Goal: Find specific page/section: Find specific page/section

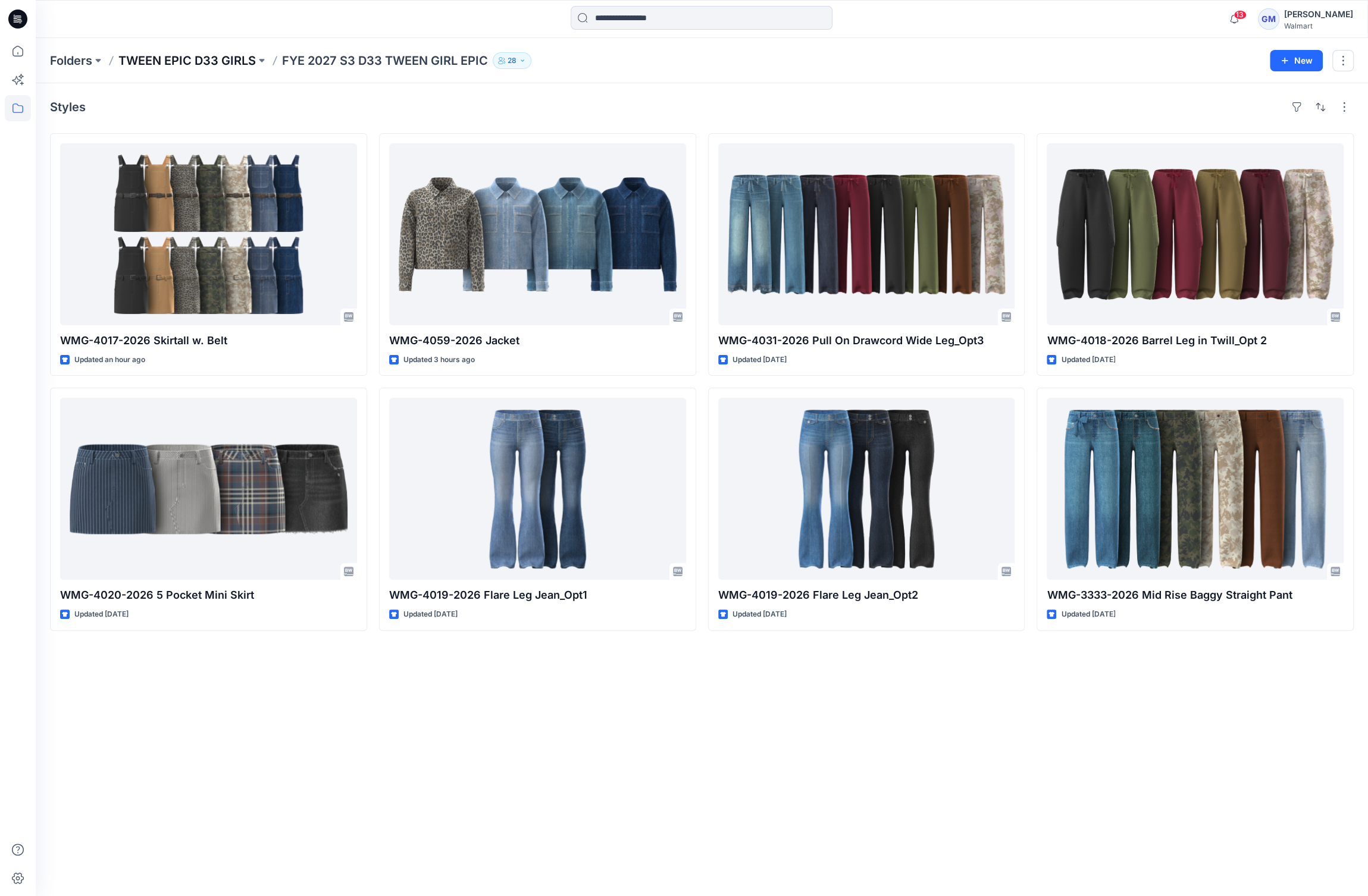
click at [143, 59] on p "TWEEN EPIC D33 GIRLS" at bounding box center [187, 61] width 137 height 17
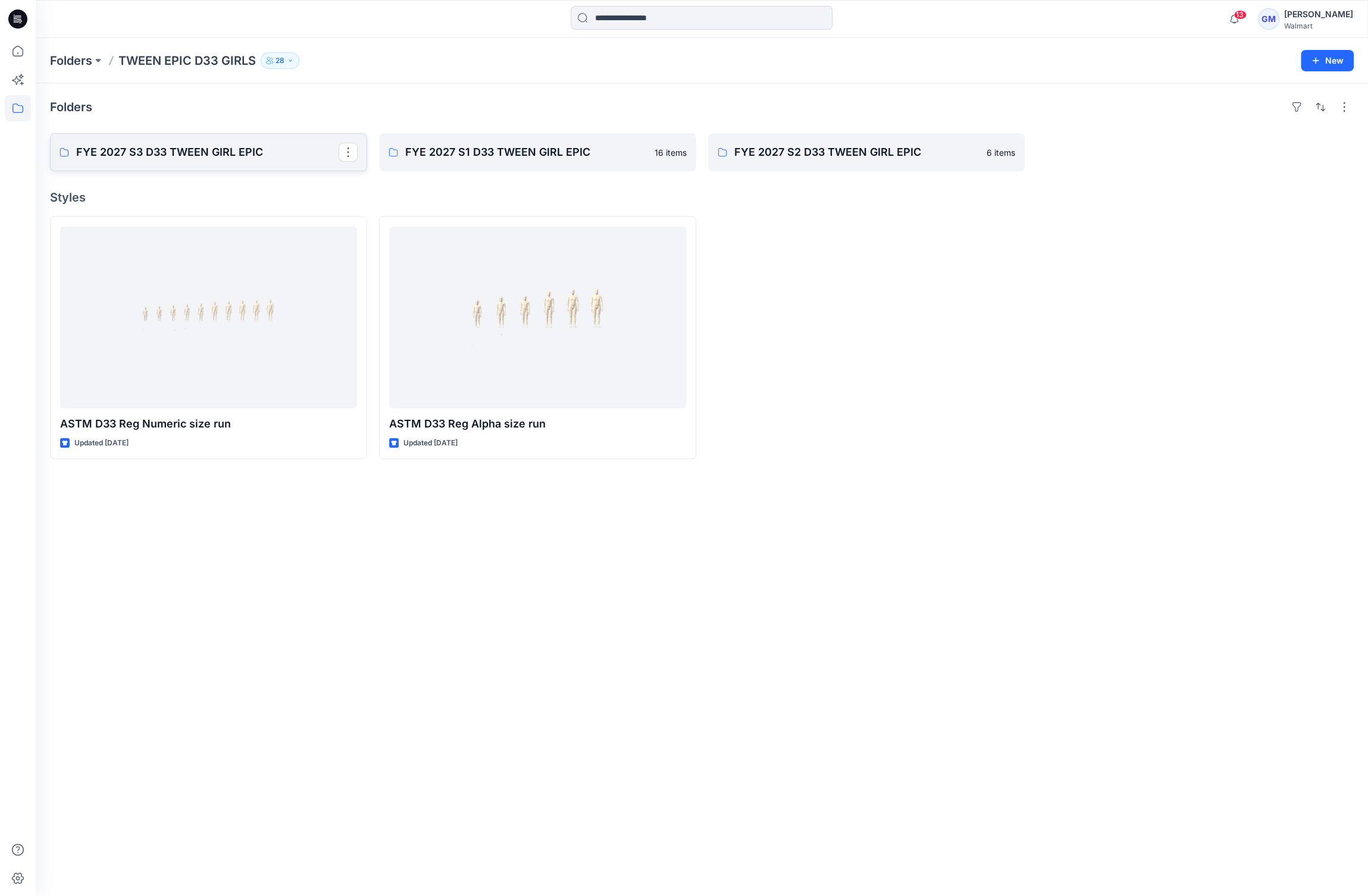
click at [236, 150] on p "FYE 2027 S3 D33 TWEEN GIRL EPIC" at bounding box center [207, 152] width 262 height 17
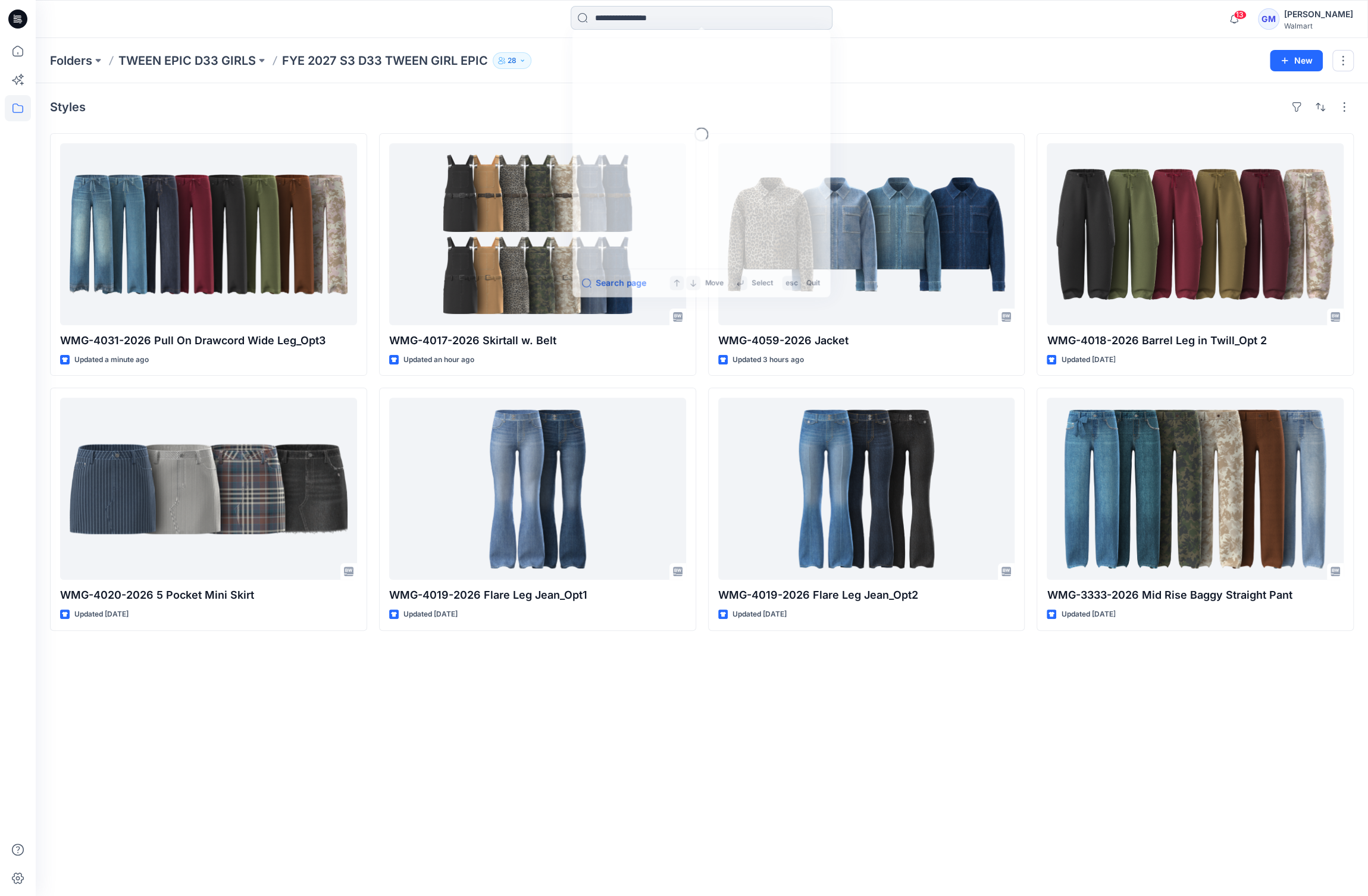
click at [676, 24] on input at bounding box center [701, 18] width 261 height 24
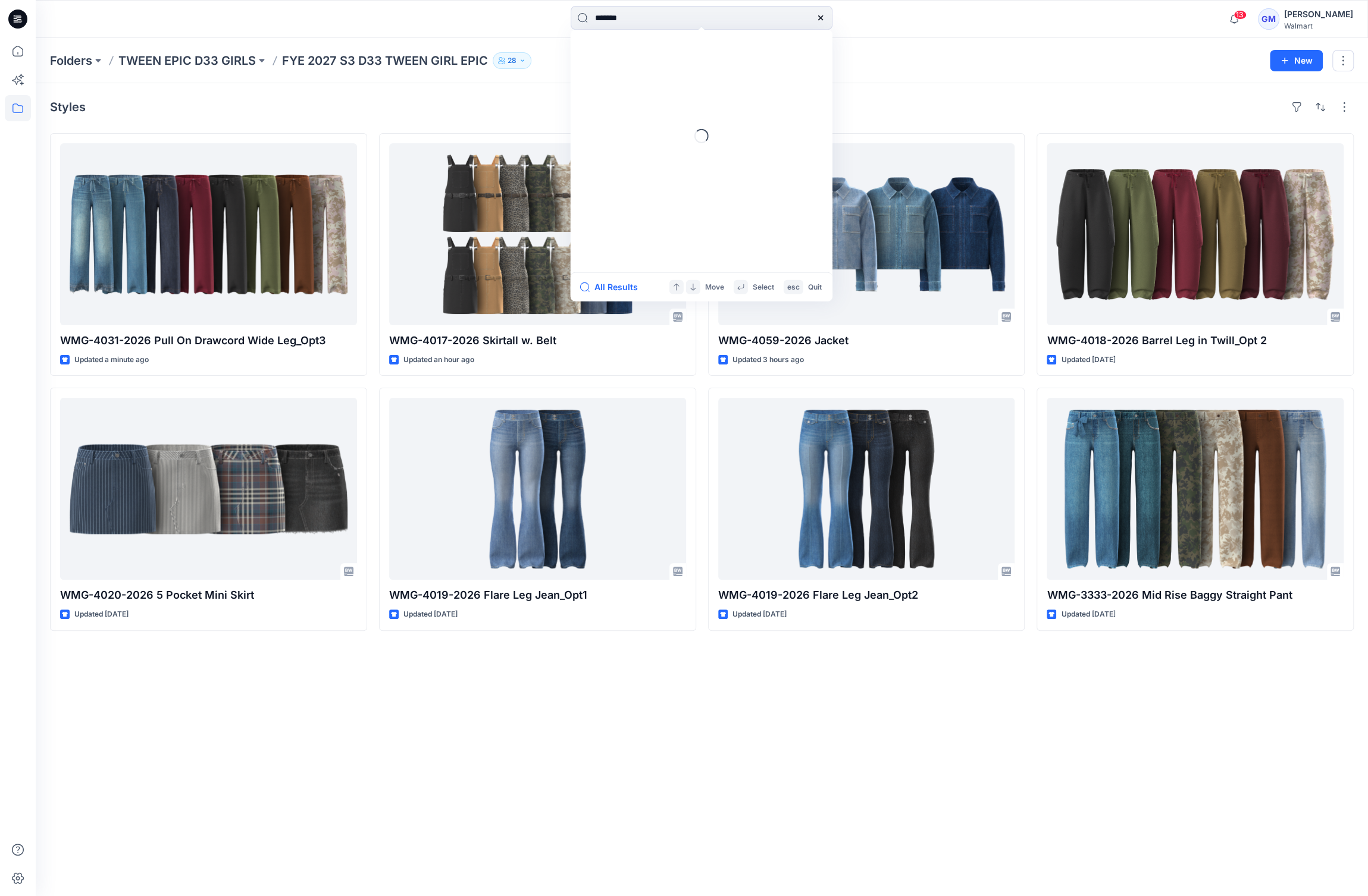
type input "********"
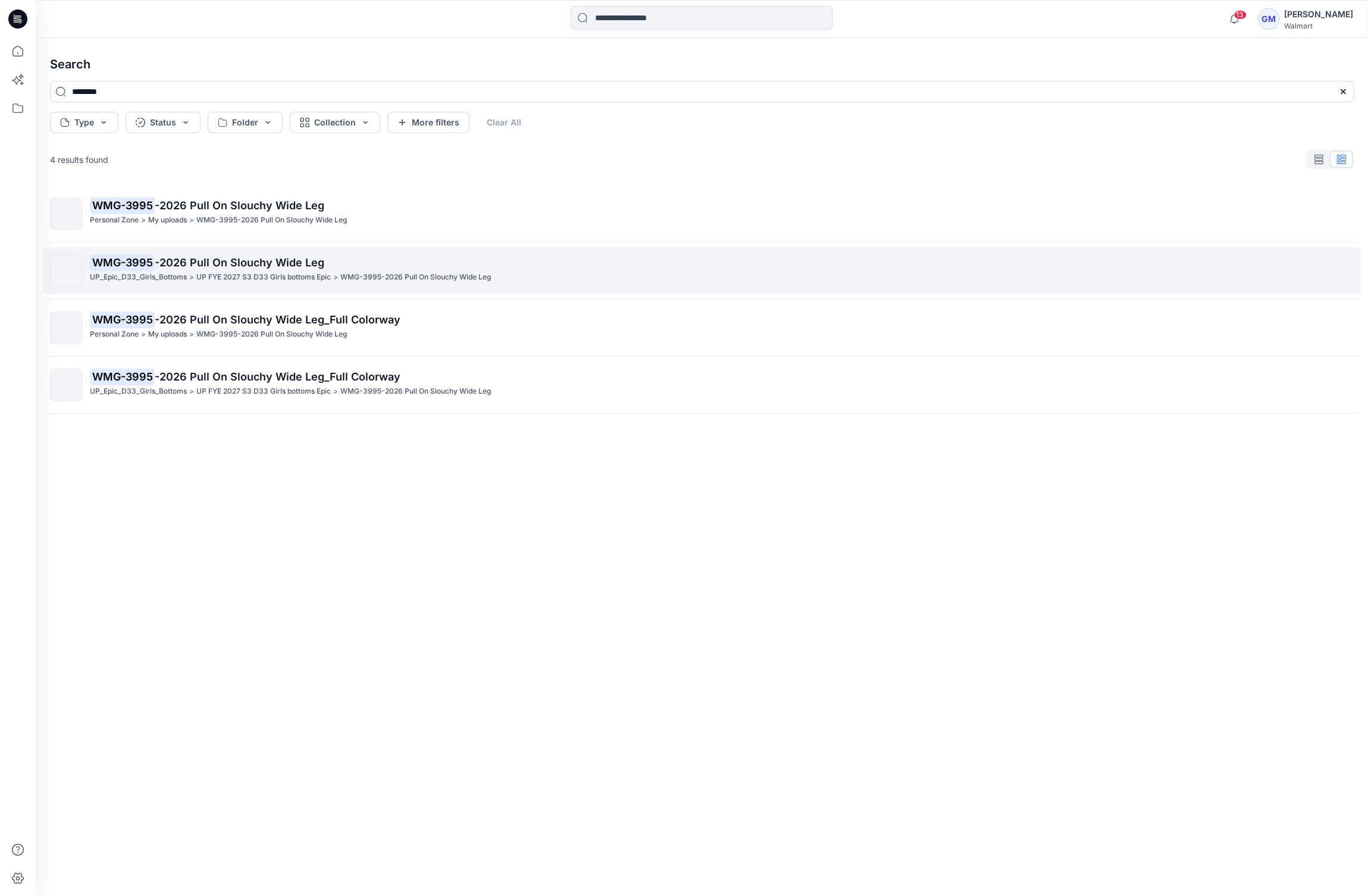
click at [395, 275] on p "WMG-3995-2026 Pull On Slouchy Wide Leg" at bounding box center [416, 278] width 151 height 13
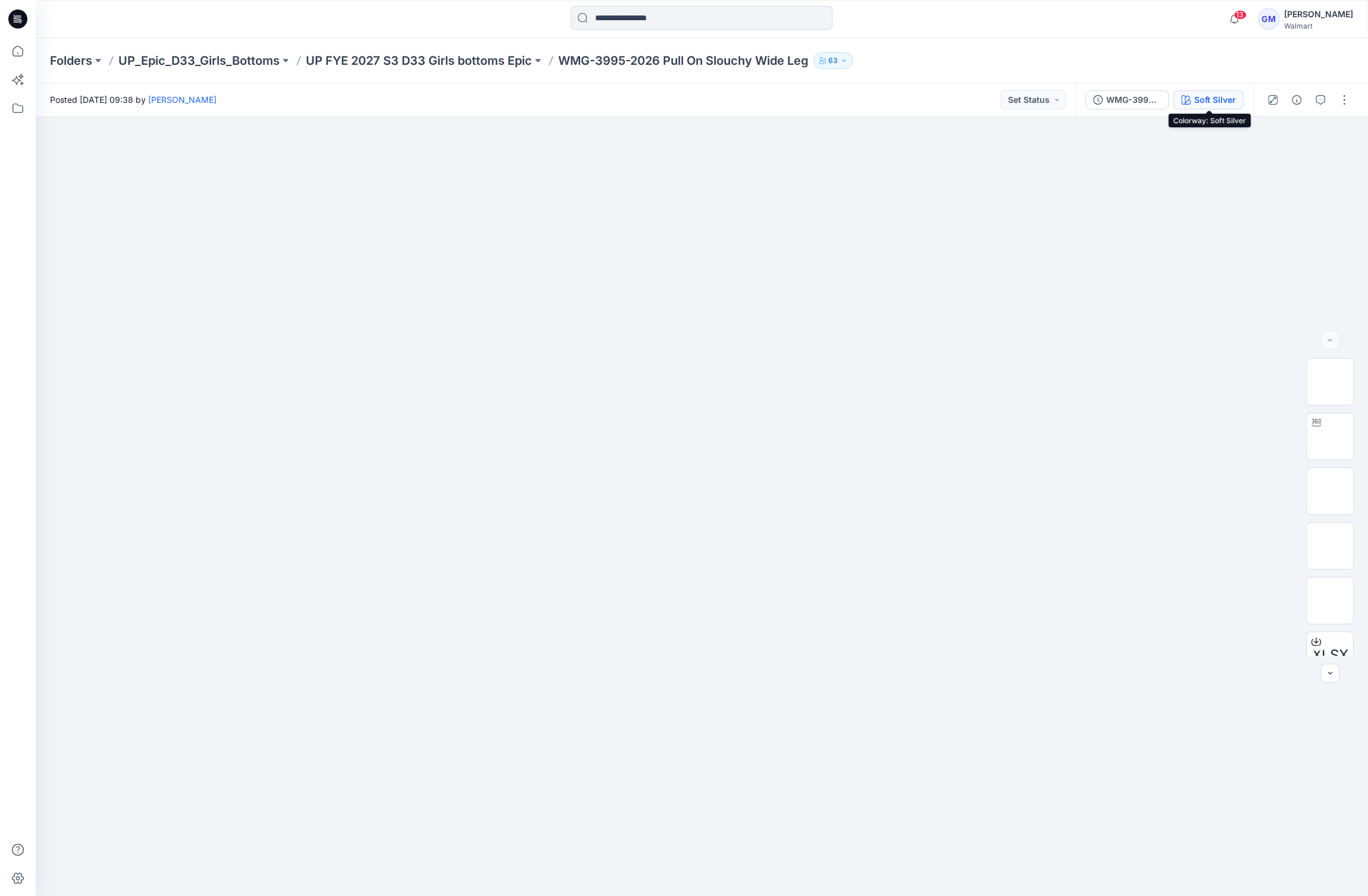
click at [1217, 102] on div "Soft Silver" at bounding box center [1215, 100] width 42 height 13
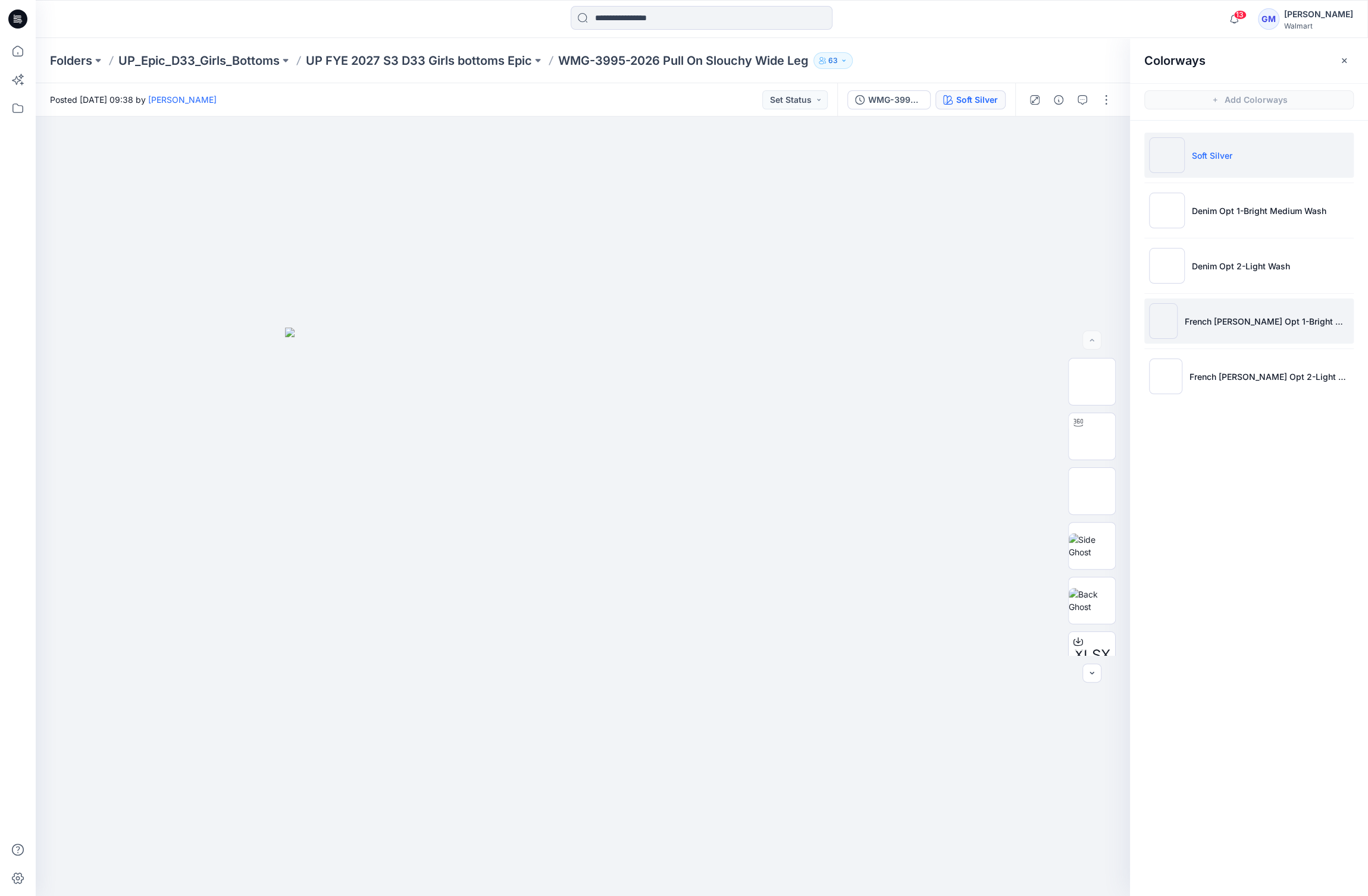
click at [1262, 309] on li "French [PERSON_NAME] Opt 1-Bright Medium Wash" at bounding box center [1249, 321] width 209 height 45
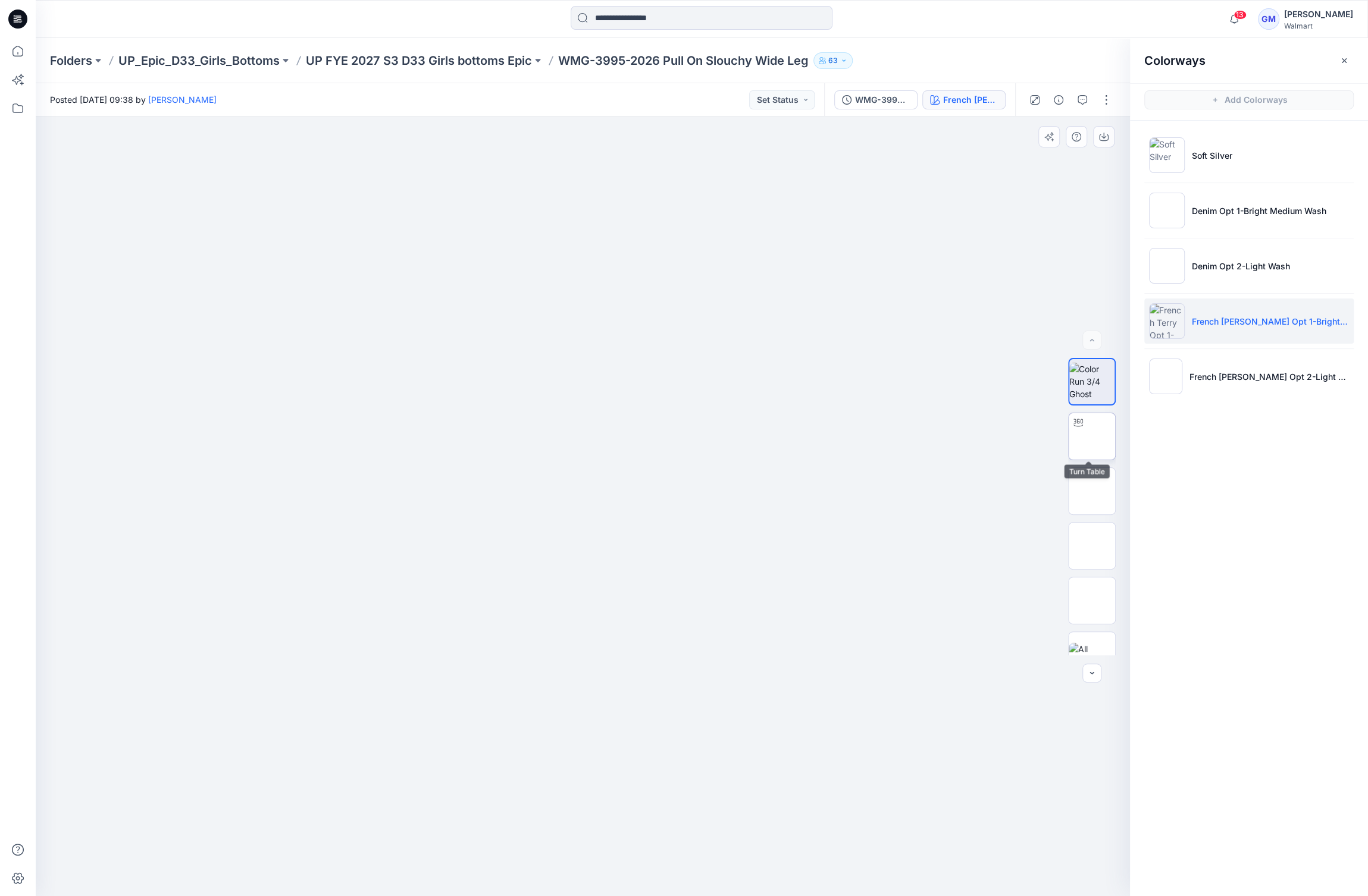
click at [1091, 433] on img at bounding box center [1092, 436] width 47 height 25
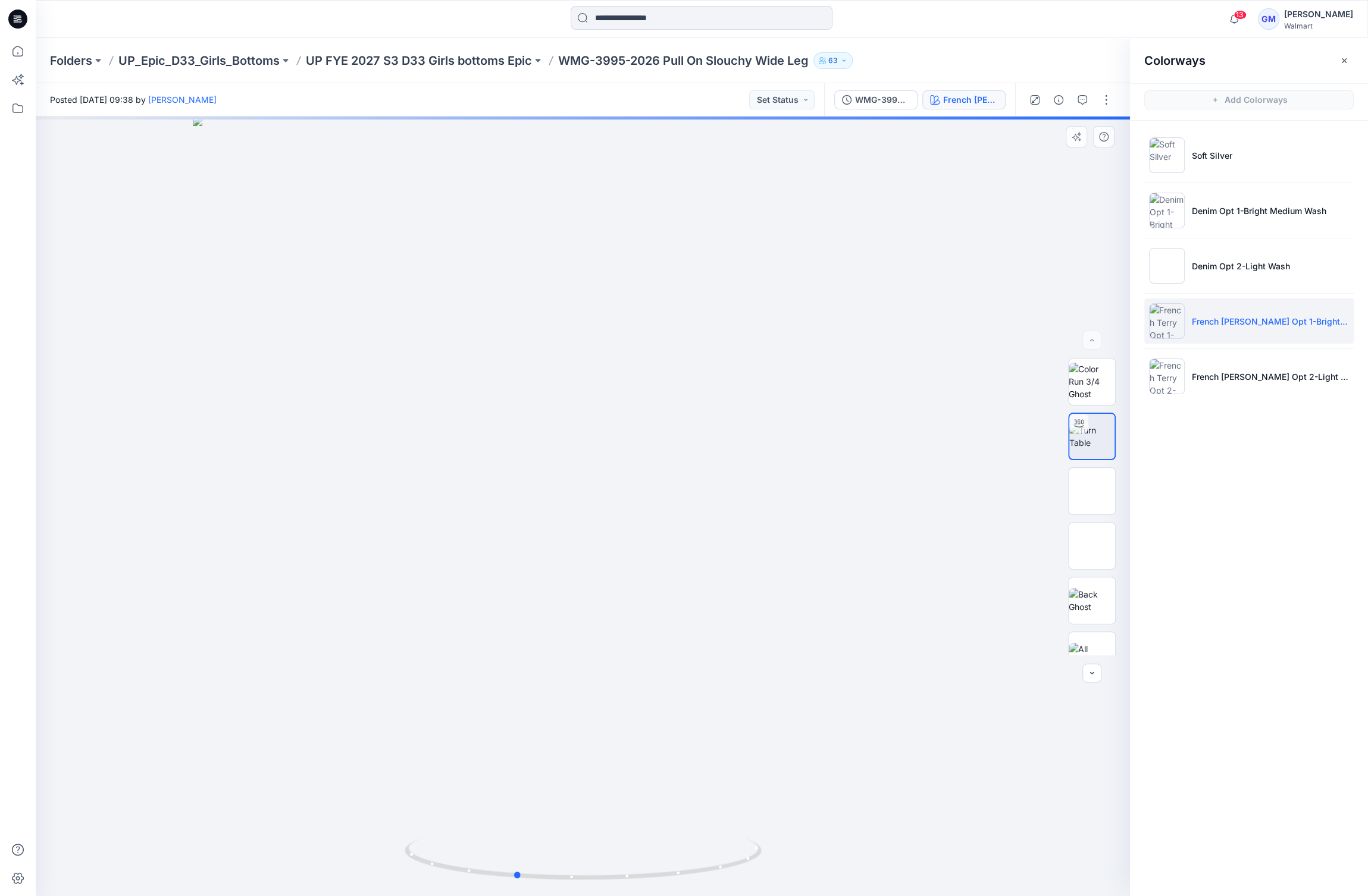
drag, startPoint x: 575, startPoint y: 883, endPoint x: 507, endPoint y: 889, distance: 68.3
click at [507, 889] on img at bounding box center [583, 867] width 357 height 58
click at [1304, 378] on p "French [PERSON_NAME] Opt 2-Light Wash" at bounding box center [1270, 377] width 157 height 13
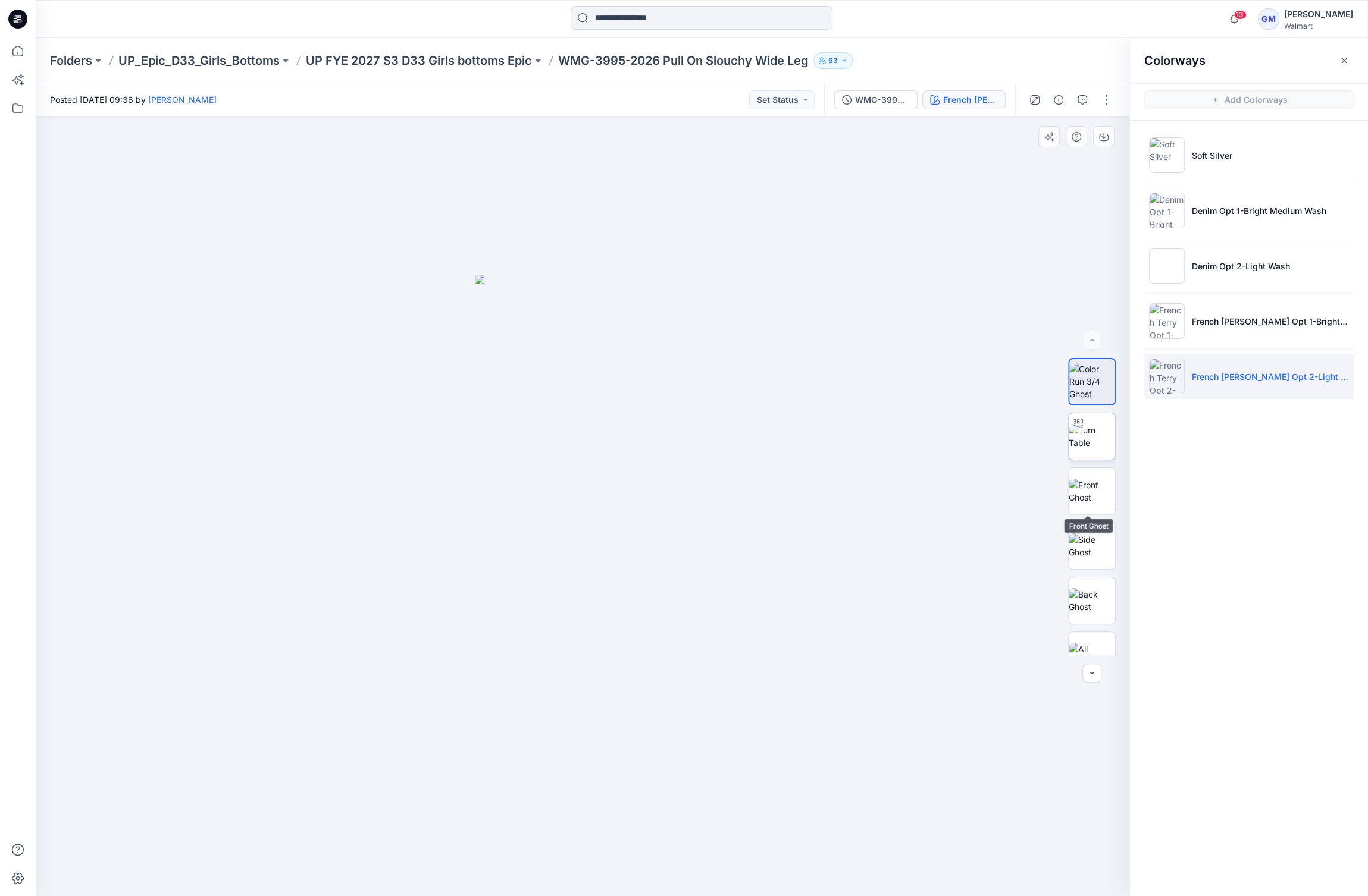
click at [1080, 449] on img at bounding box center [1092, 436] width 47 height 25
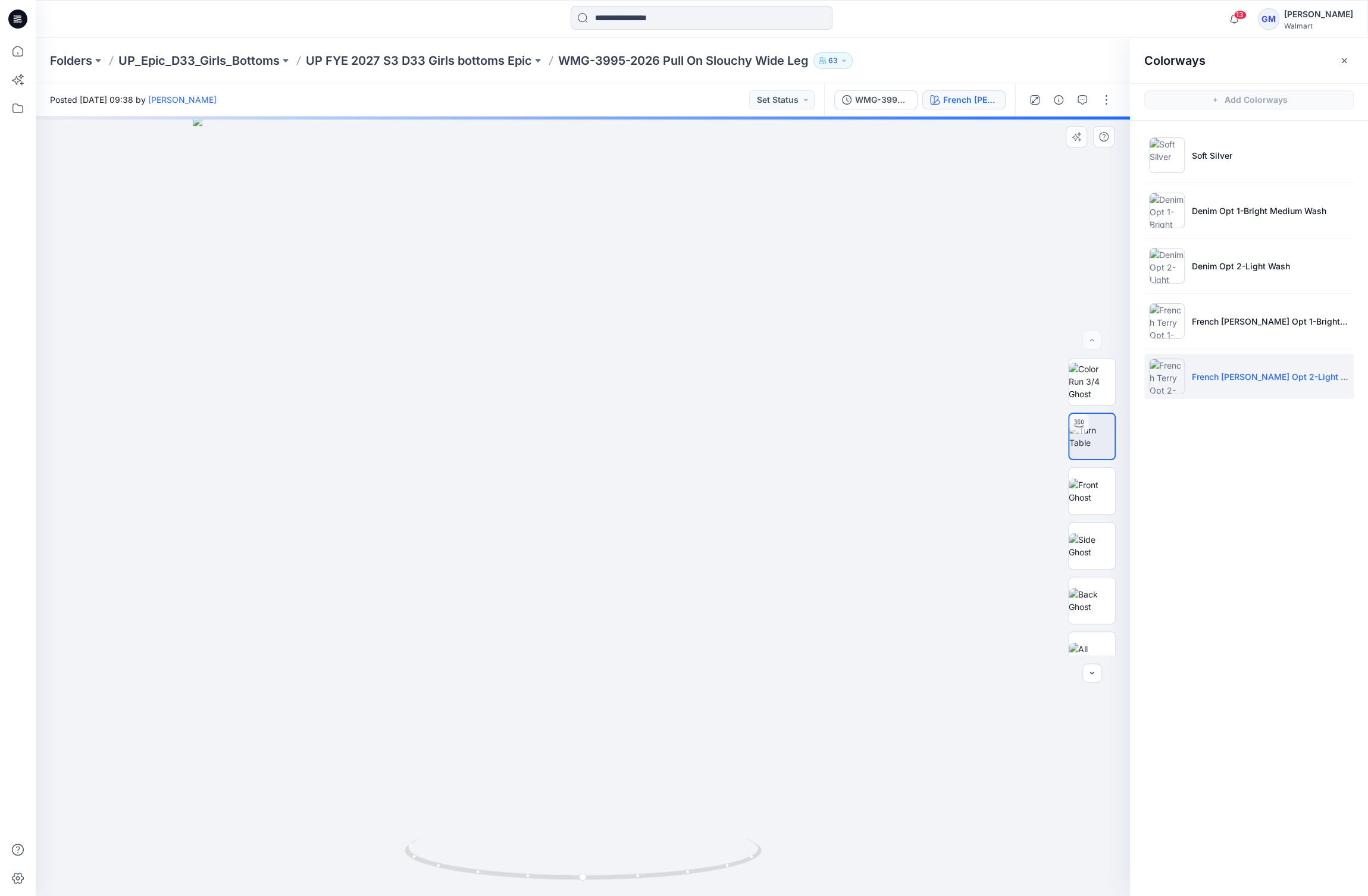
click at [1098, 438] on img at bounding box center [1092, 436] width 45 height 25
drag, startPoint x: 579, startPoint y: 883, endPoint x: 541, endPoint y: 852, distance: 49.0
click at [495, 871] on icon at bounding box center [584, 860] width 360 height 44
click at [1288, 259] on li "Denim Opt 2-Light Wash" at bounding box center [1249, 266] width 209 height 45
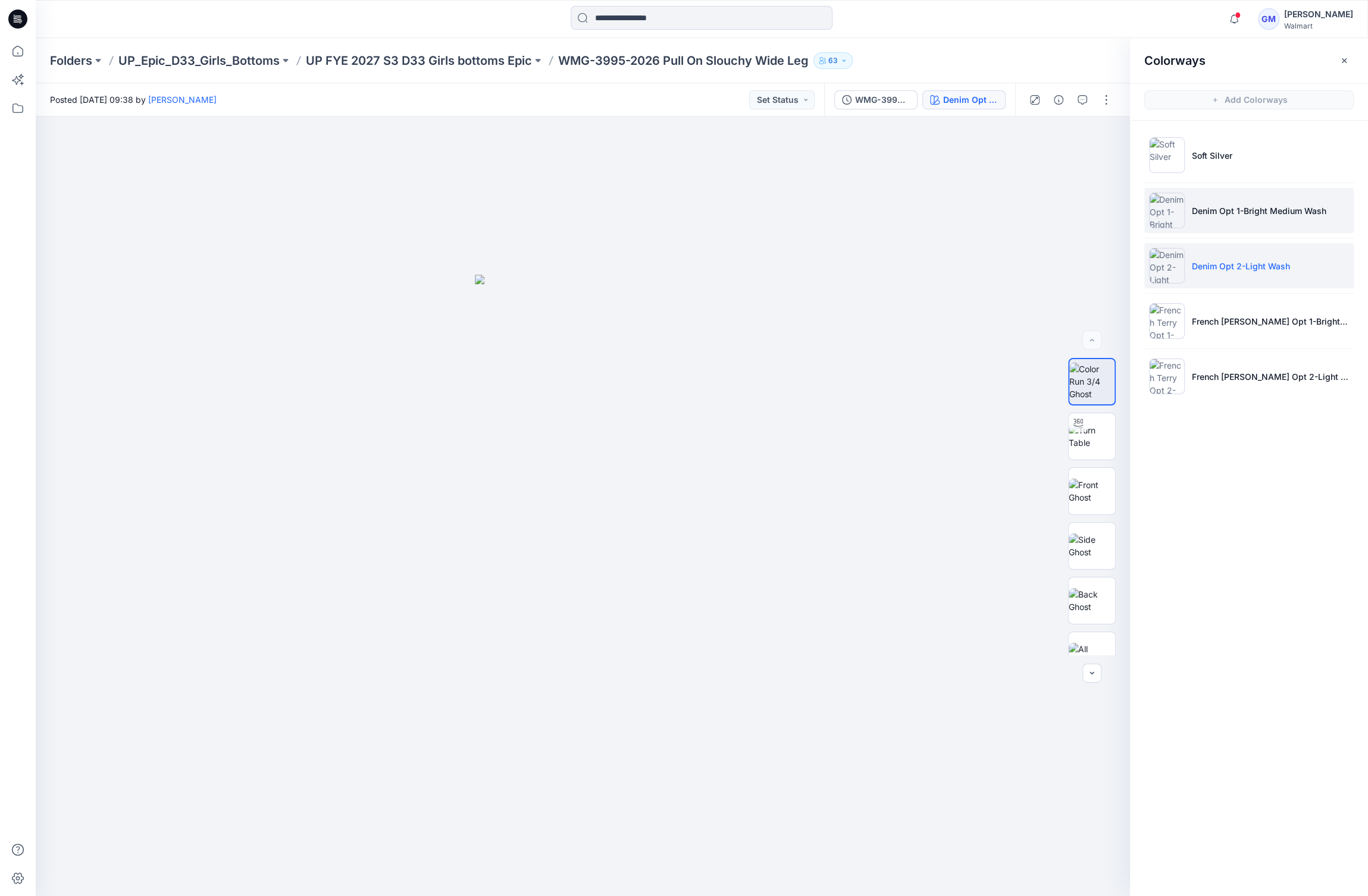
click at [1216, 213] on p "Denim Opt 1-Bright Medium Wash" at bounding box center [1259, 211] width 135 height 13
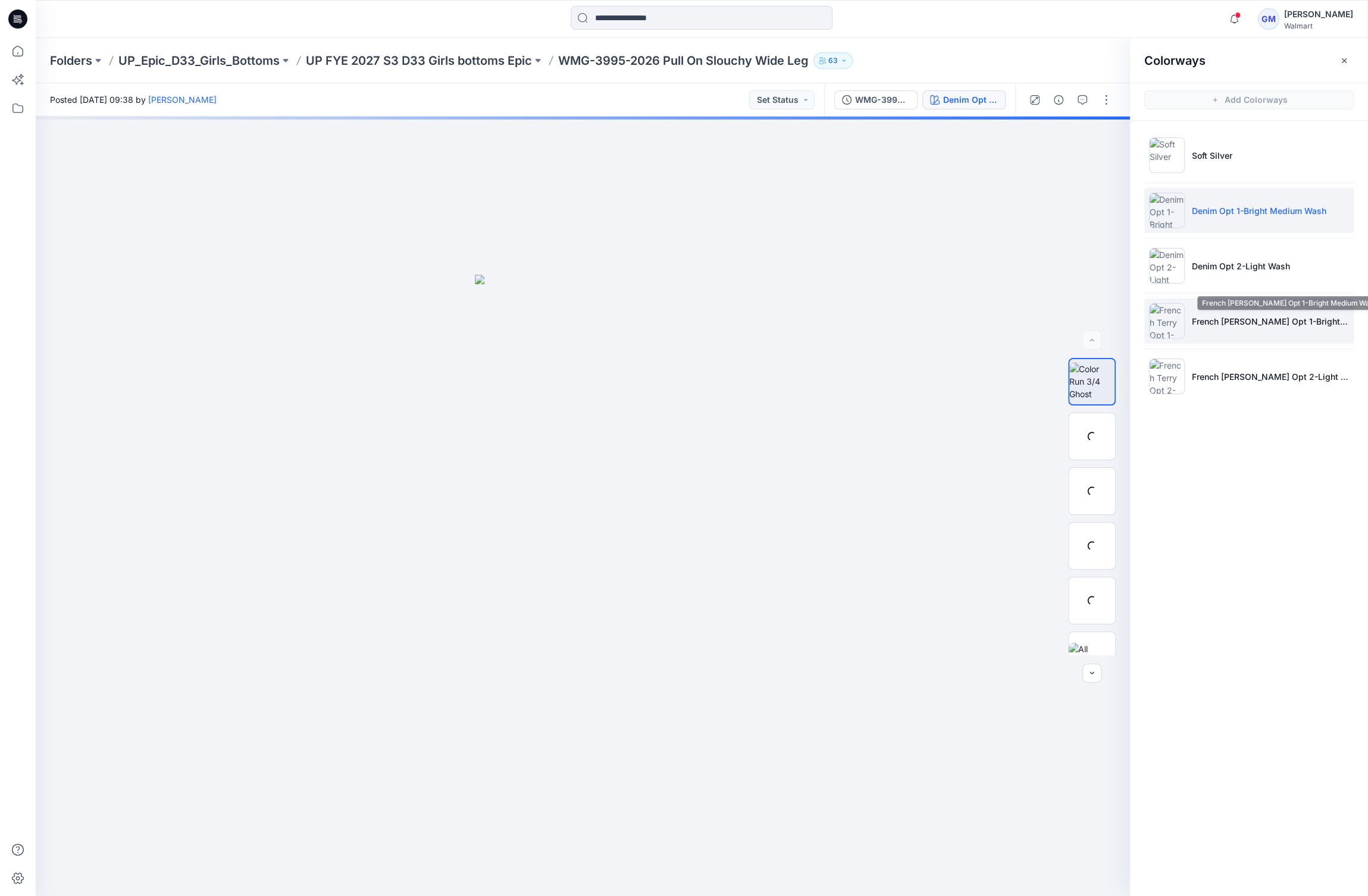
click at [1233, 316] on p "French [PERSON_NAME] Opt 1-Bright Medium Wash" at bounding box center [1270, 321] width 157 height 13
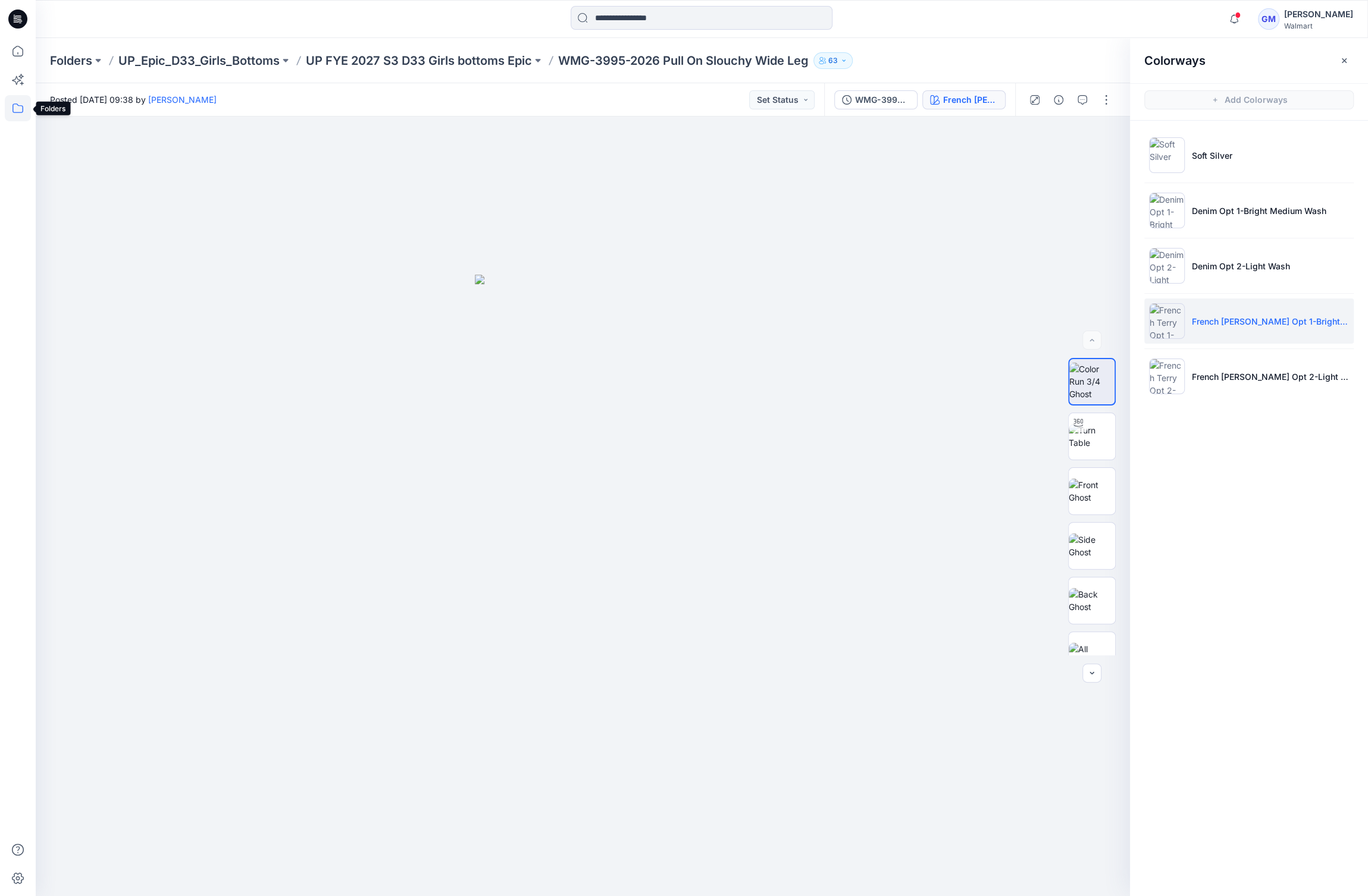
click at [29, 101] on icon at bounding box center [18, 108] width 26 height 26
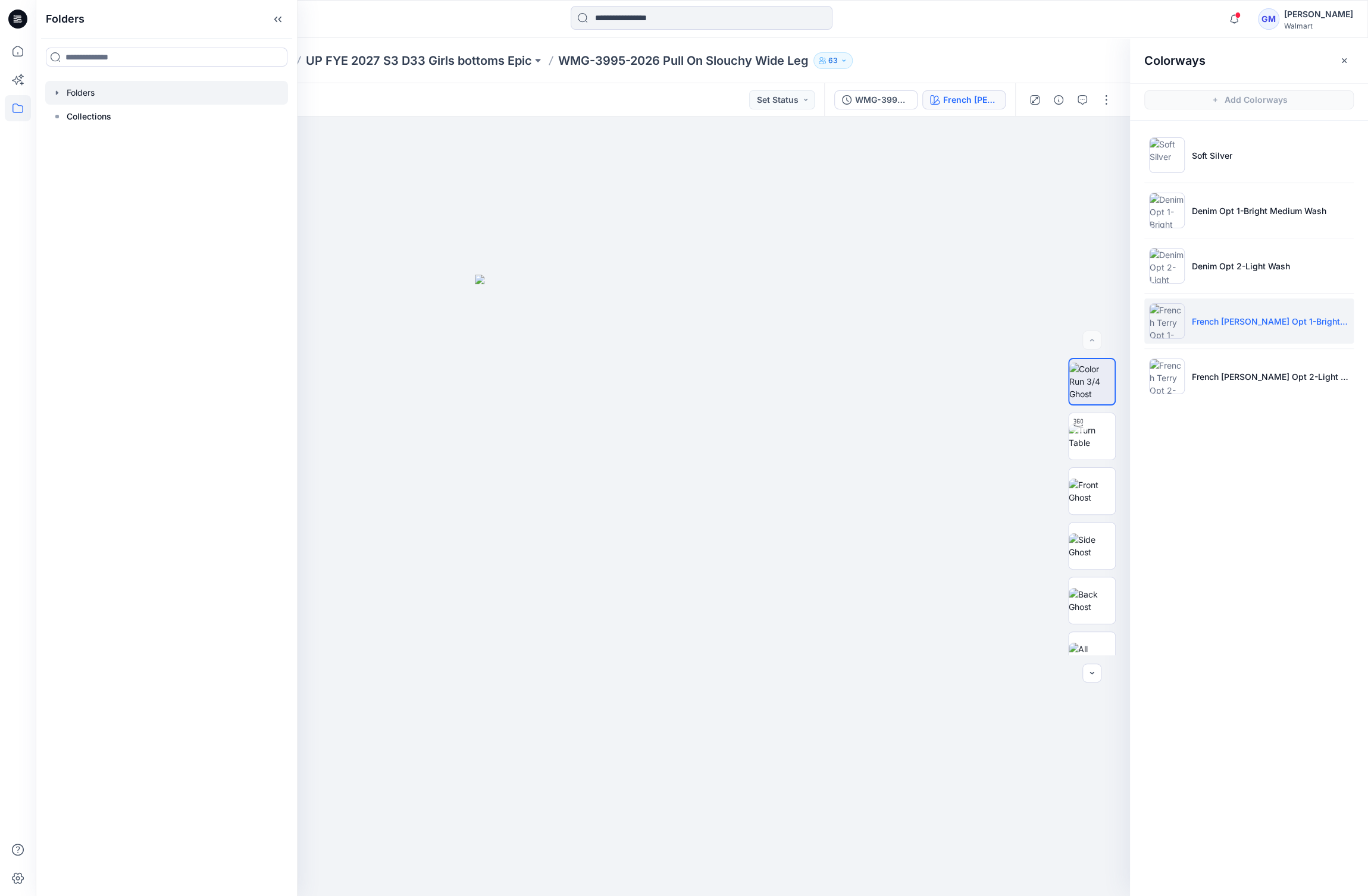
click at [109, 103] on div at bounding box center [166, 93] width 242 height 24
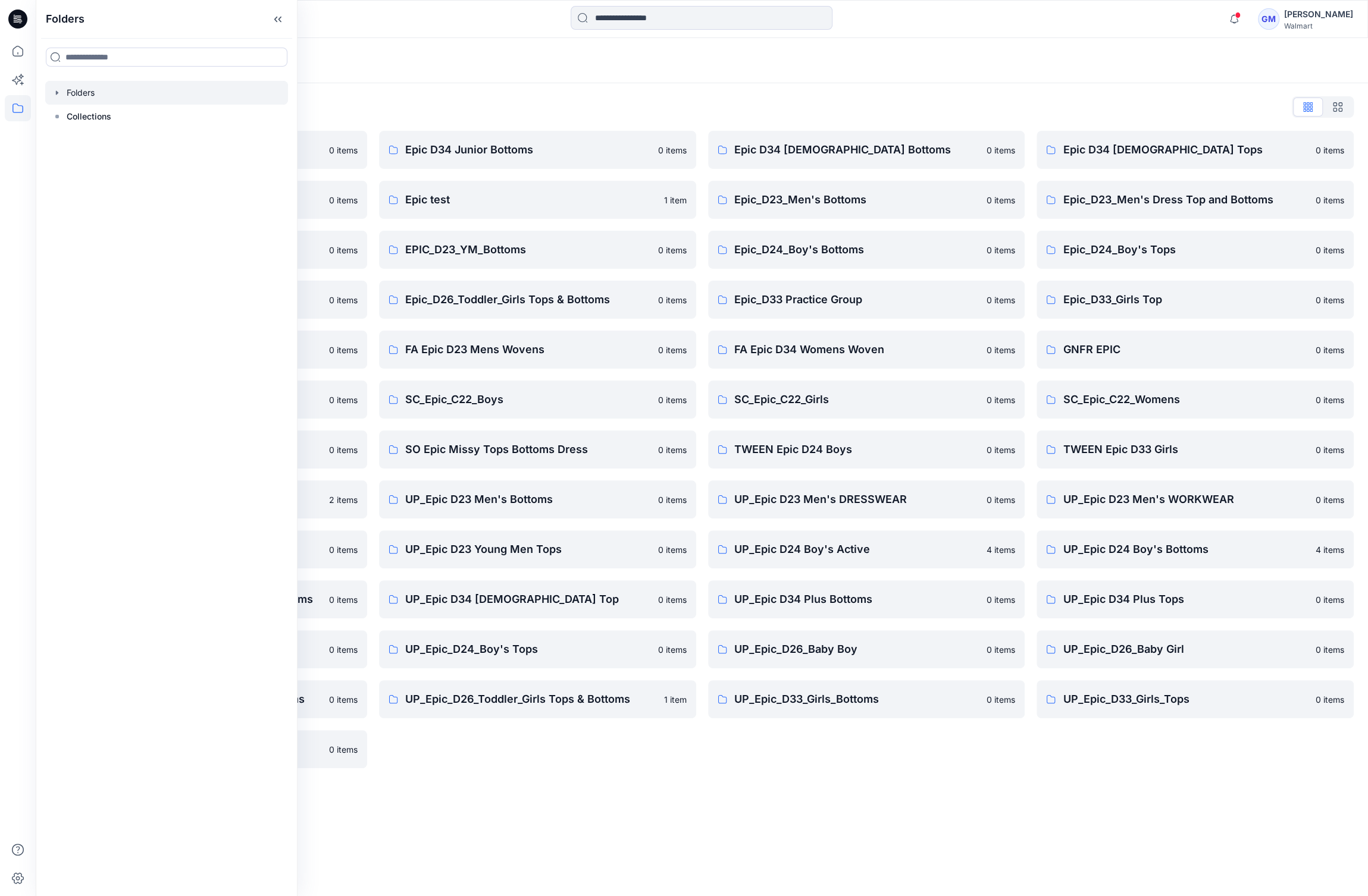
click at [538, 82] on div "Folders" at bounding box center [702, 61] width 1332 height 45
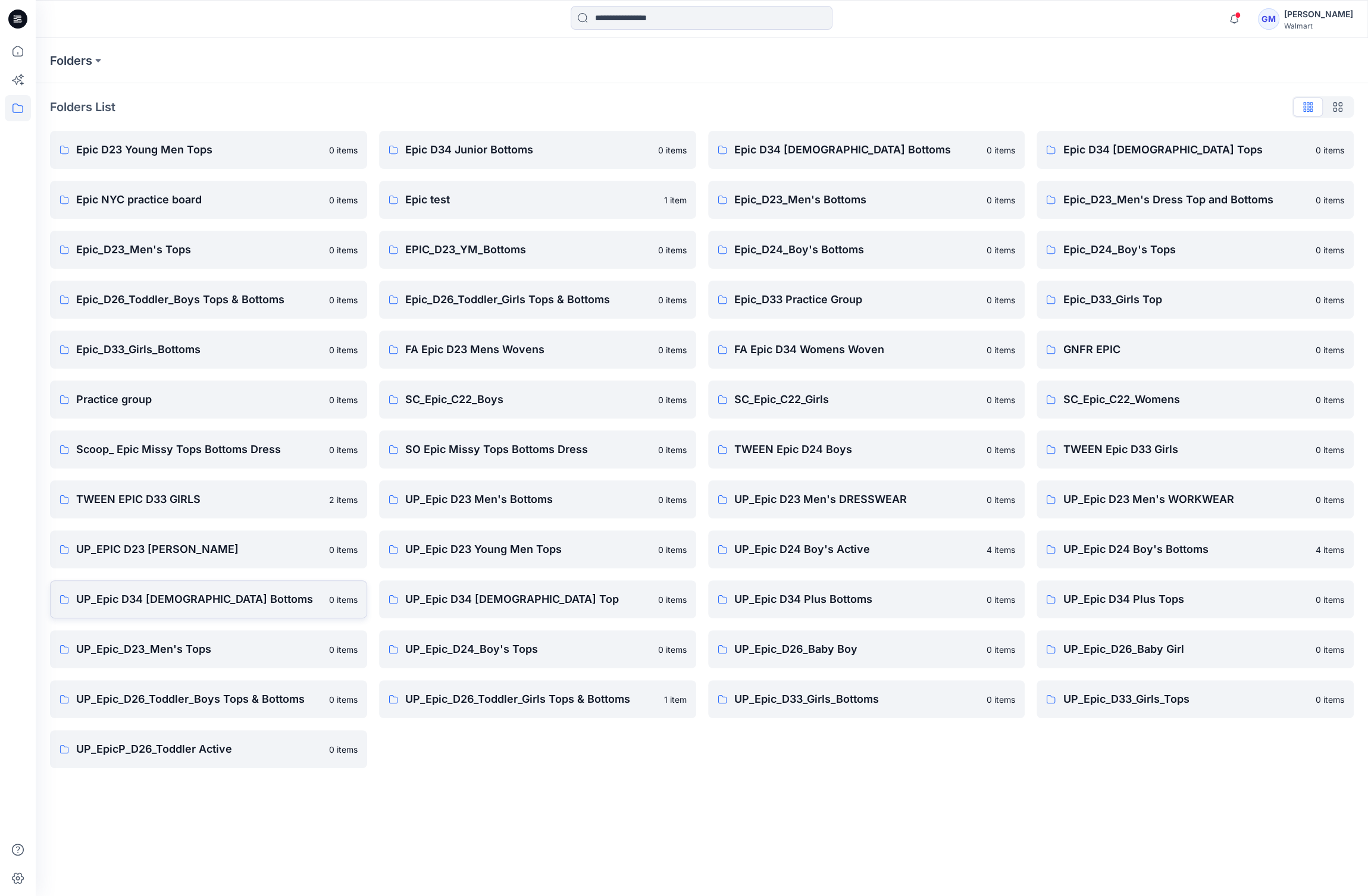
click at [242, 592] on p "UP_Epic D34 [DEMOGRAPHIC_DATA] Bottoms" at bounding box center [199, 599] width 246 height 17
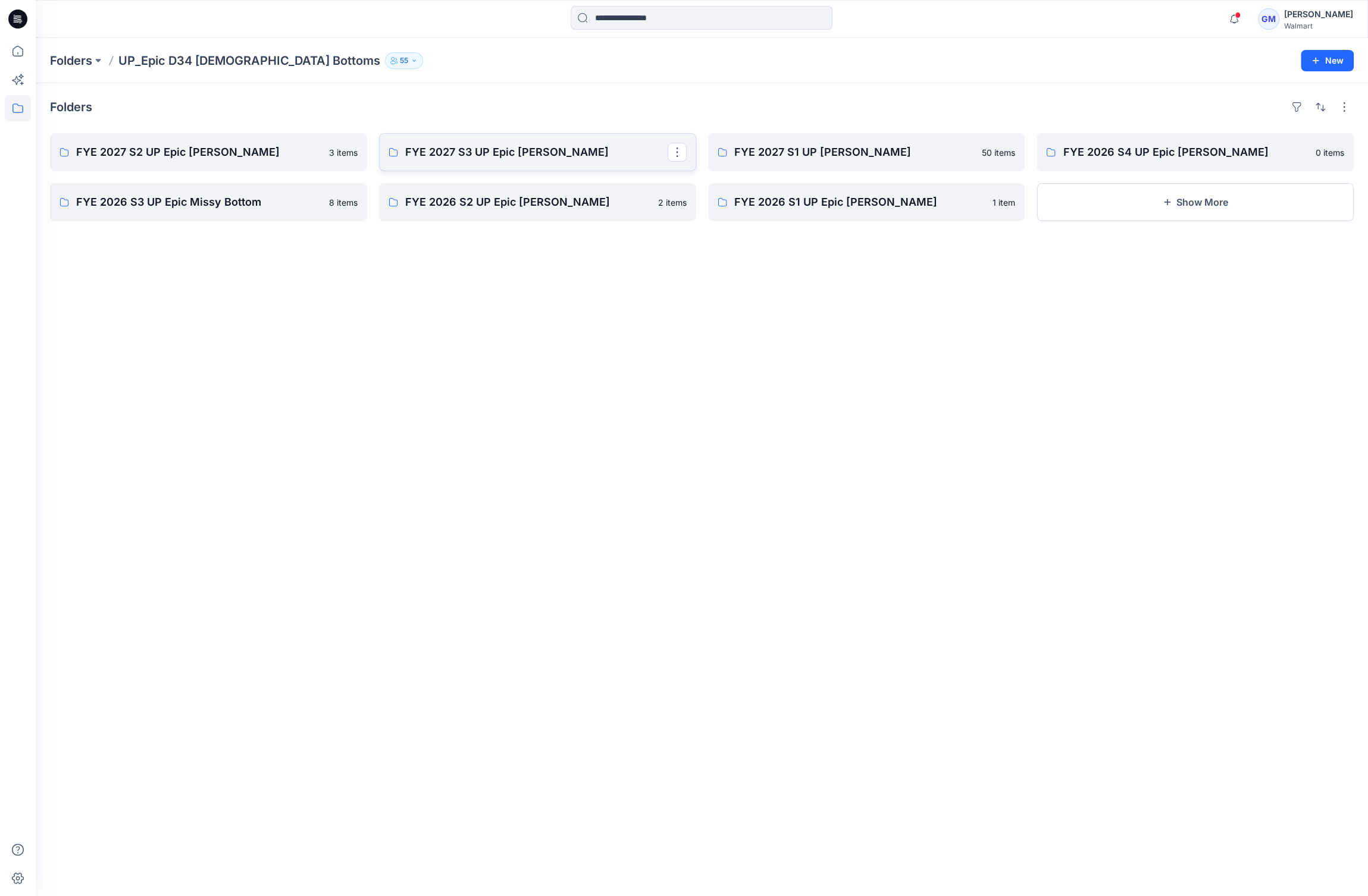
click at [468, 157] on p "FYE 2027 S3 UP Epic [PERSON_NAME]" at bounding box center [536, 152] width 262 height 17
click at [211, 176] on div "FYE 2027 S2 UP Epic [PERSON_NAME] 3 items FYE 2026 S3 UP Epic Missy Bottom 8 it…" at bounding box center [209, 177] width 317 height 88
click at [225, 158] on p "FYE 2027 S2 UP Epic [PERSON_NAME]" at bounding box center [207, 152] width 262 height 17
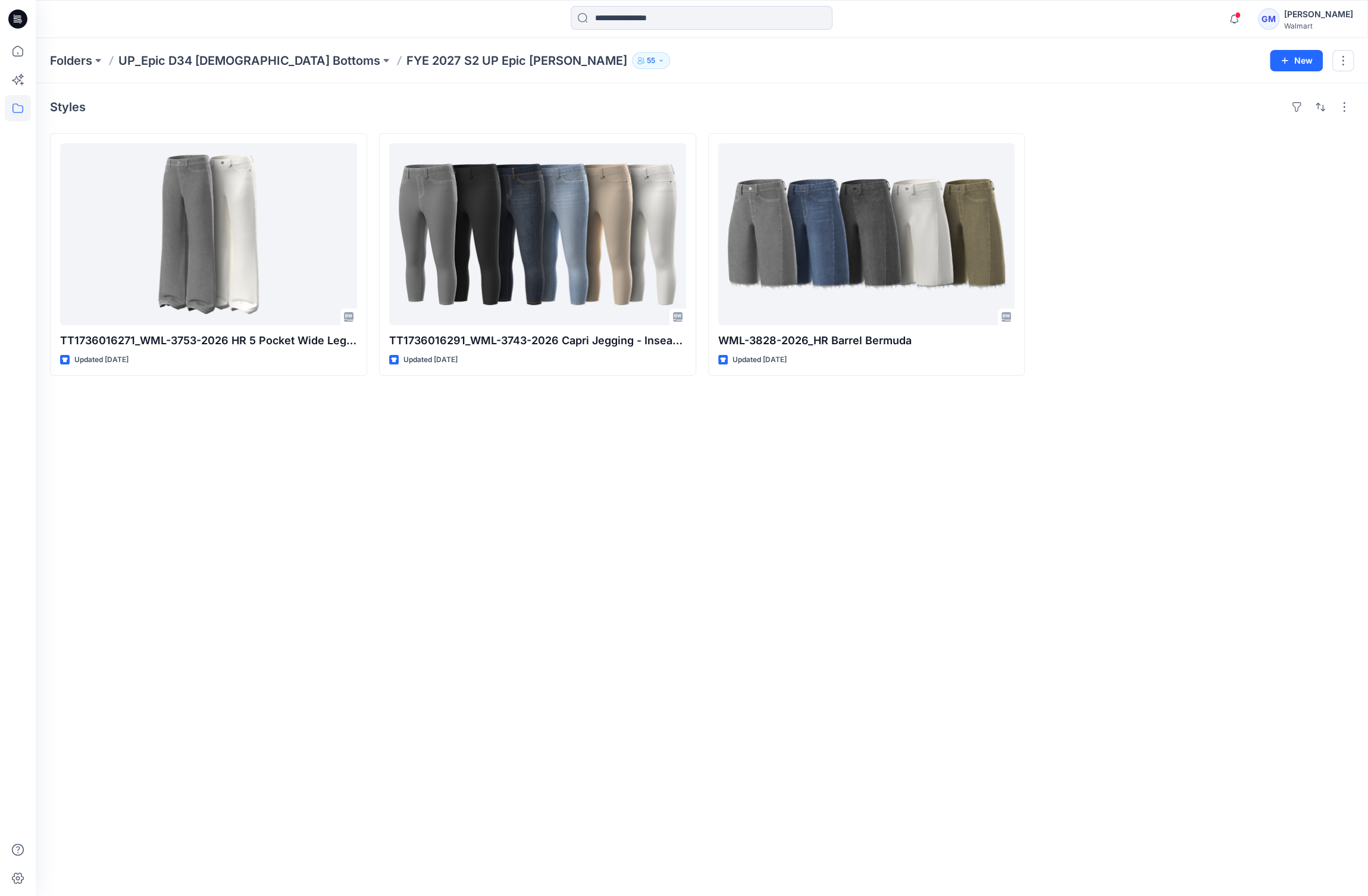
click at [222, 70] on div "Folders UP_Epic D34 [DEMOGRAPHIC_DATA] Bottoms FYE 2027 S2 UP Epic [PERSON_NAME…" at bounding box center [702, 61] width 1332 height 45
click at [199, 49] on div "Folders UP_Epic D34 [DEMOGRAPHIC_DATA] Bottoms FYE 2027 S2 UP Epic [PERSON_NAME…" at bounding box center [702, 61] width 1332 height 45
click at [195, 57] on p "UP_Epic D34 [DEMOGRAPHIC_DATA] Bottoms" at bounding box center [249, 61] width 261 height 17
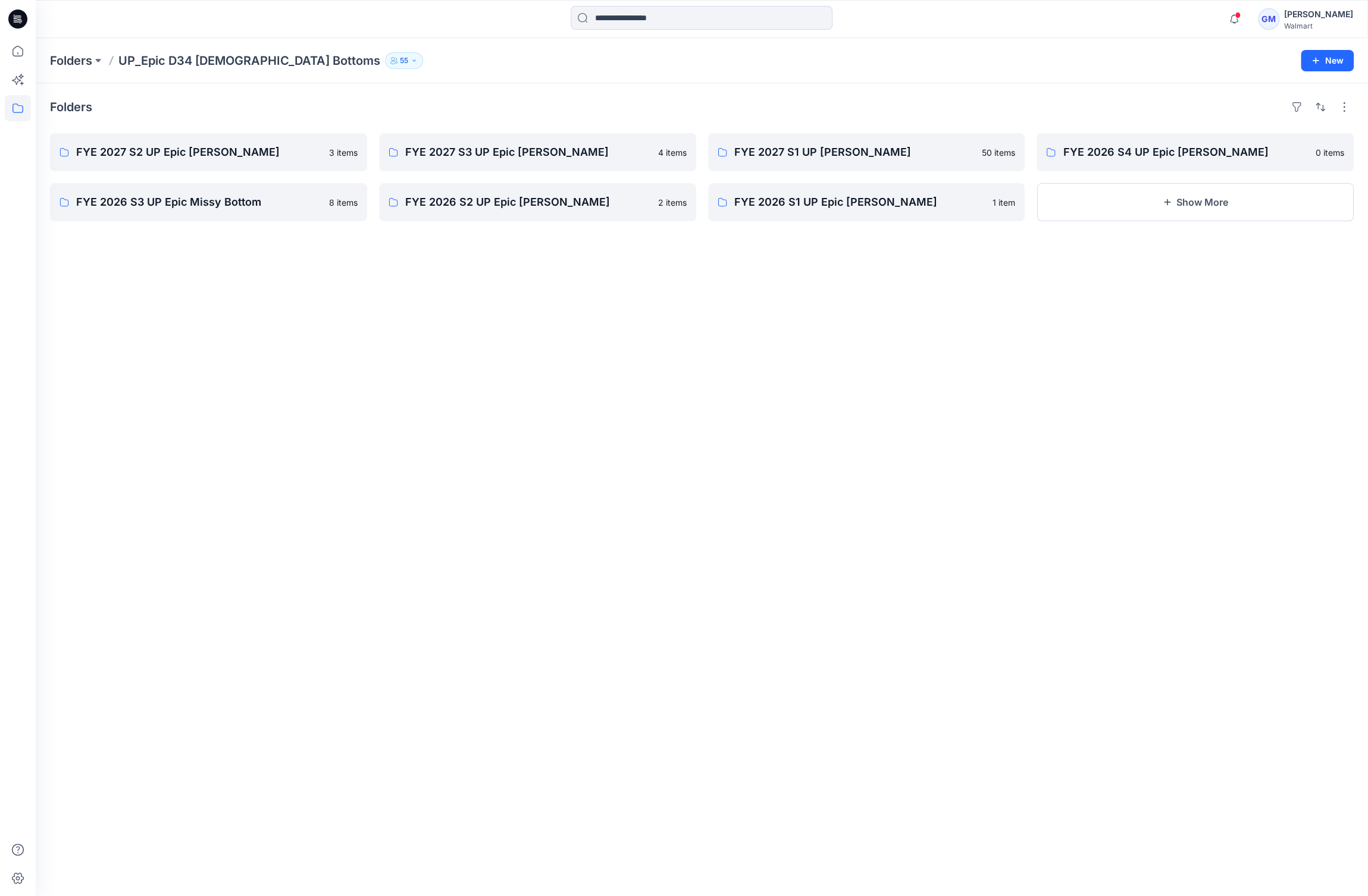
click at [66, 51] on div "Folders UP_Epic D34 [DEMOGRAPHIC_DATA] Bottoms 55 New" at bounding box center [702, 61] width 1332 height 45
